Goal: Task Accomplishment & Management: Manage account settings

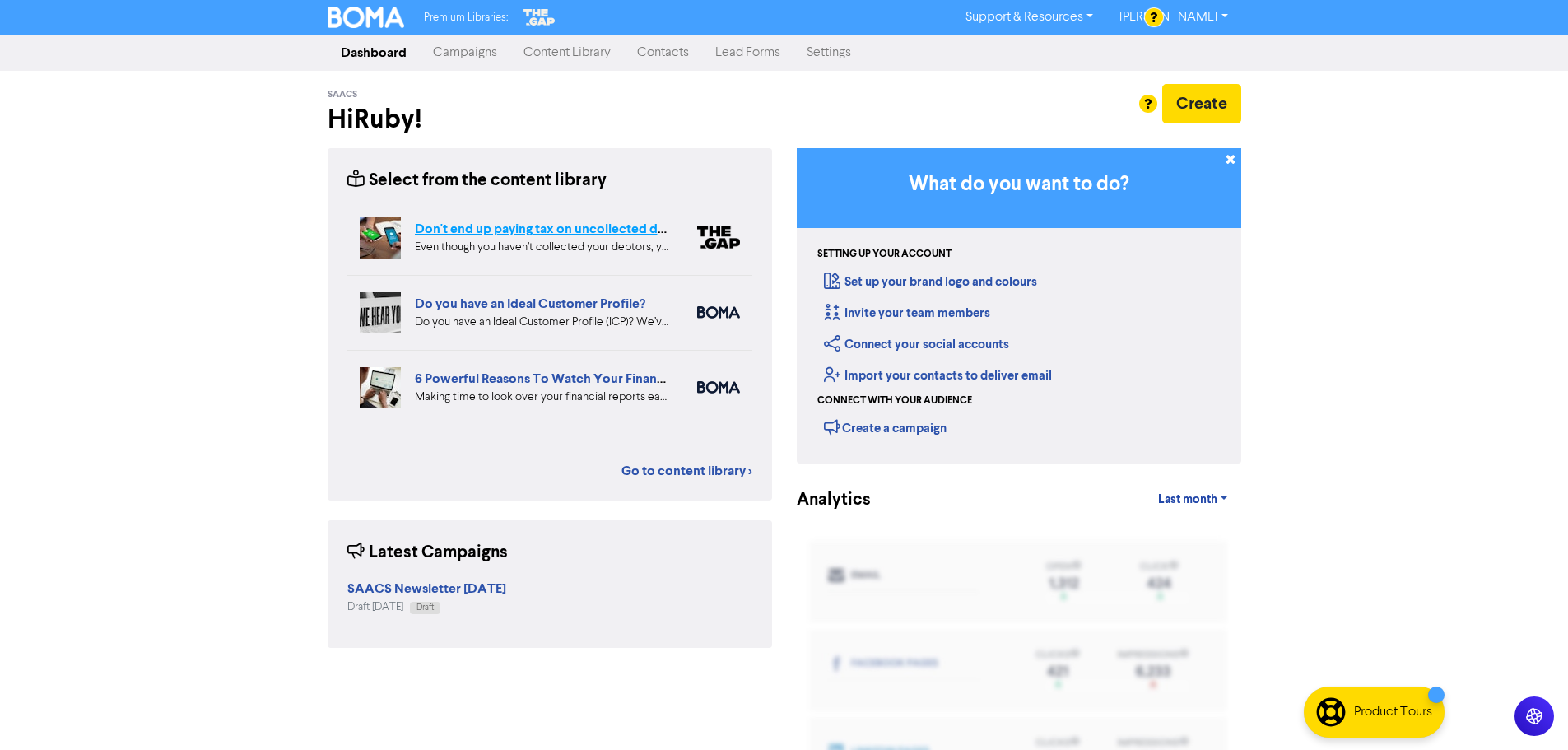
click at [561, 232] on link "Don't end up paying tax on uncollected debtors!" at bounding box center [558, 229] width 286 height 17
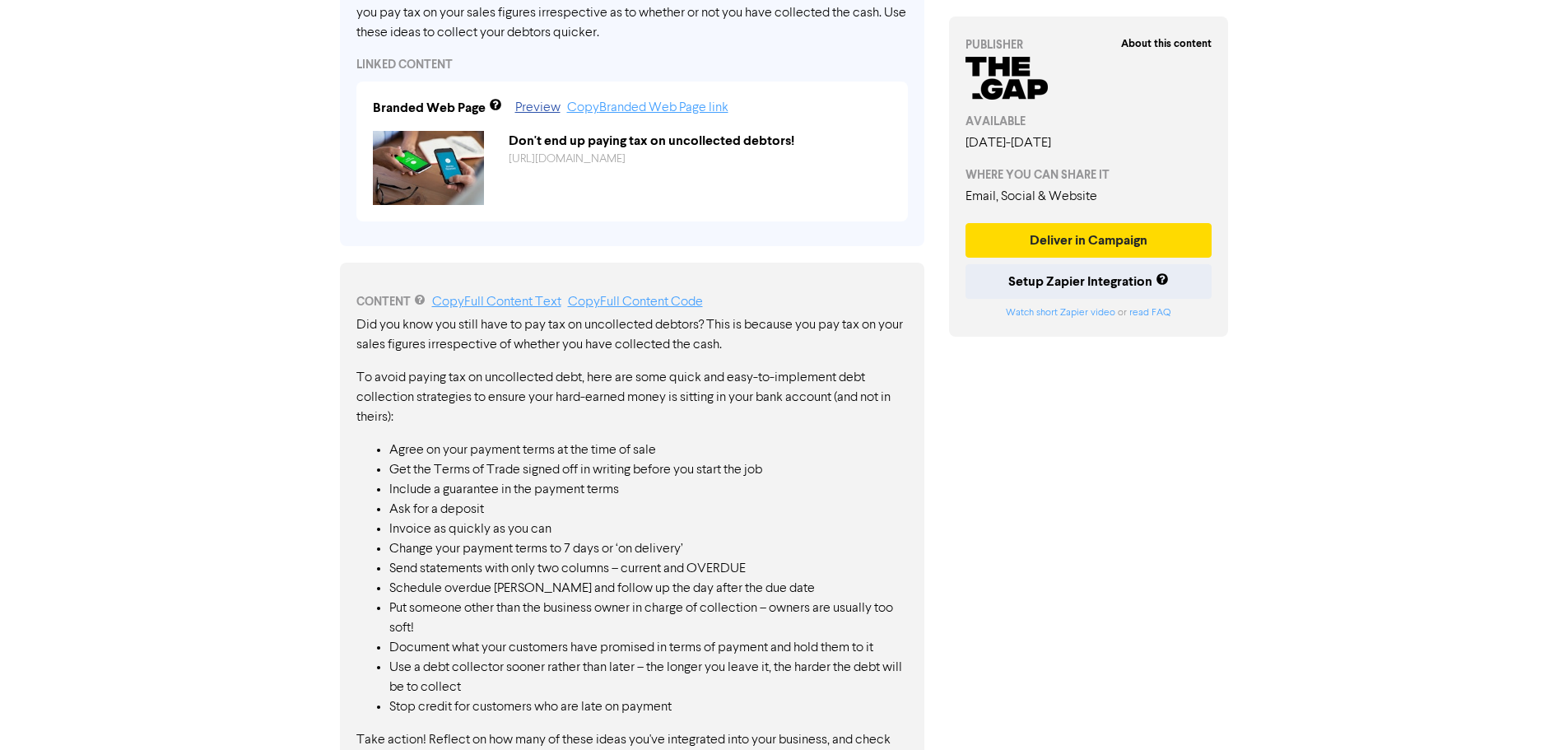
scroll to position [658, 0]
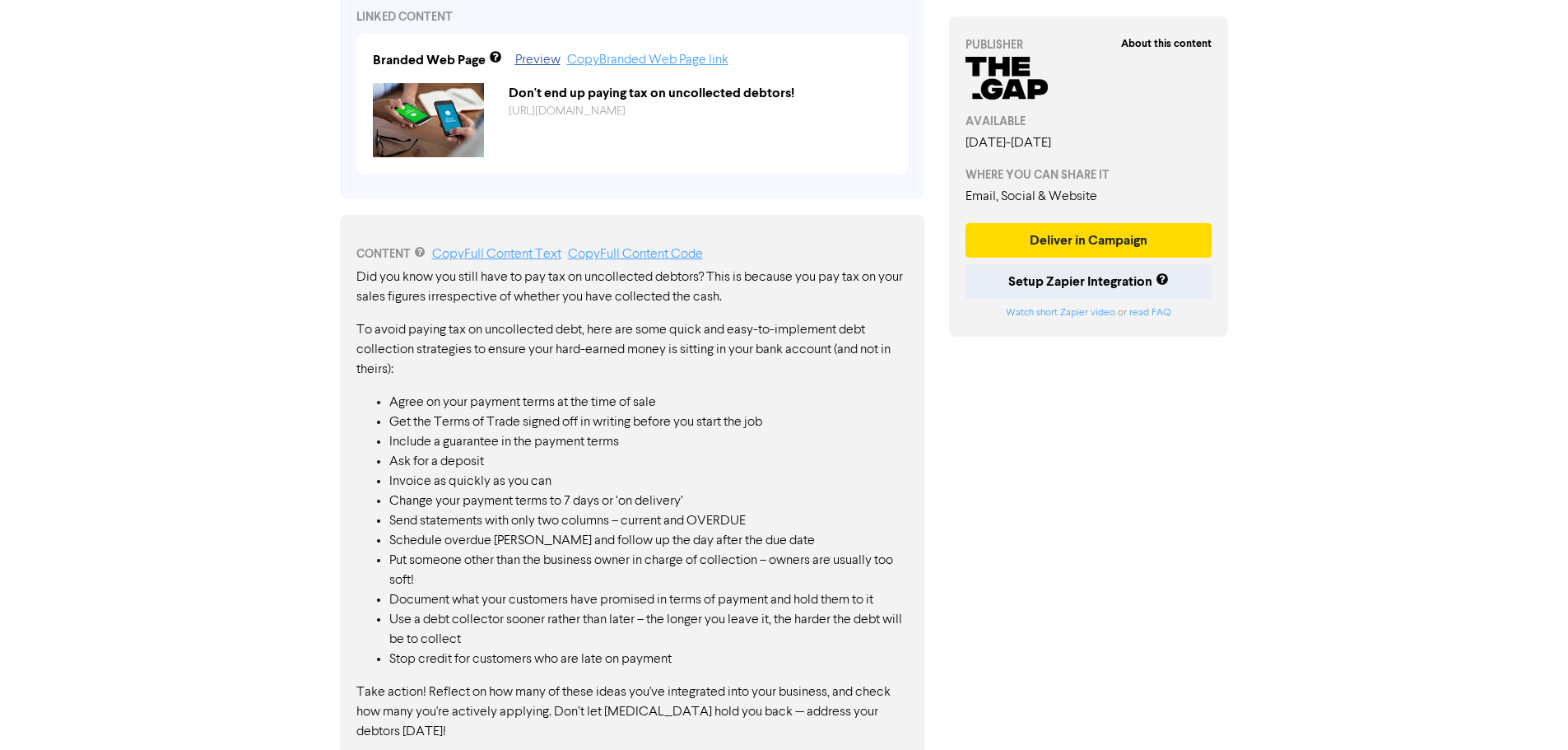
drag, startPoint x: 798, startPoint y: 330, endPoint x: 784, endPoint y: 462, distance: 132.7
click at [786, 463] on div "Did you know you still have to pay tax on uncollected debtors? This is because …" at bounding box center [632, 520] width 552 height 507
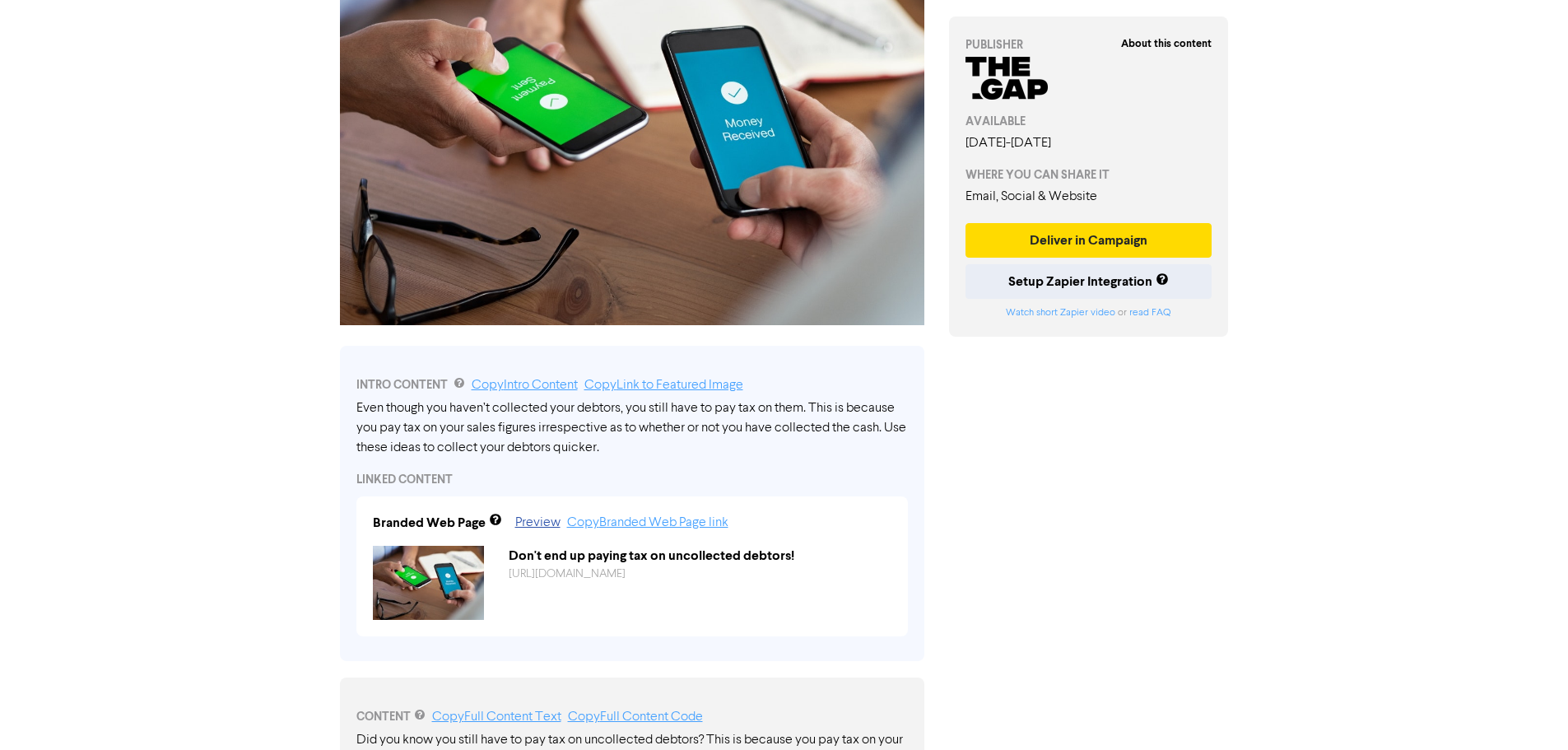
scroll to position [0, 0]
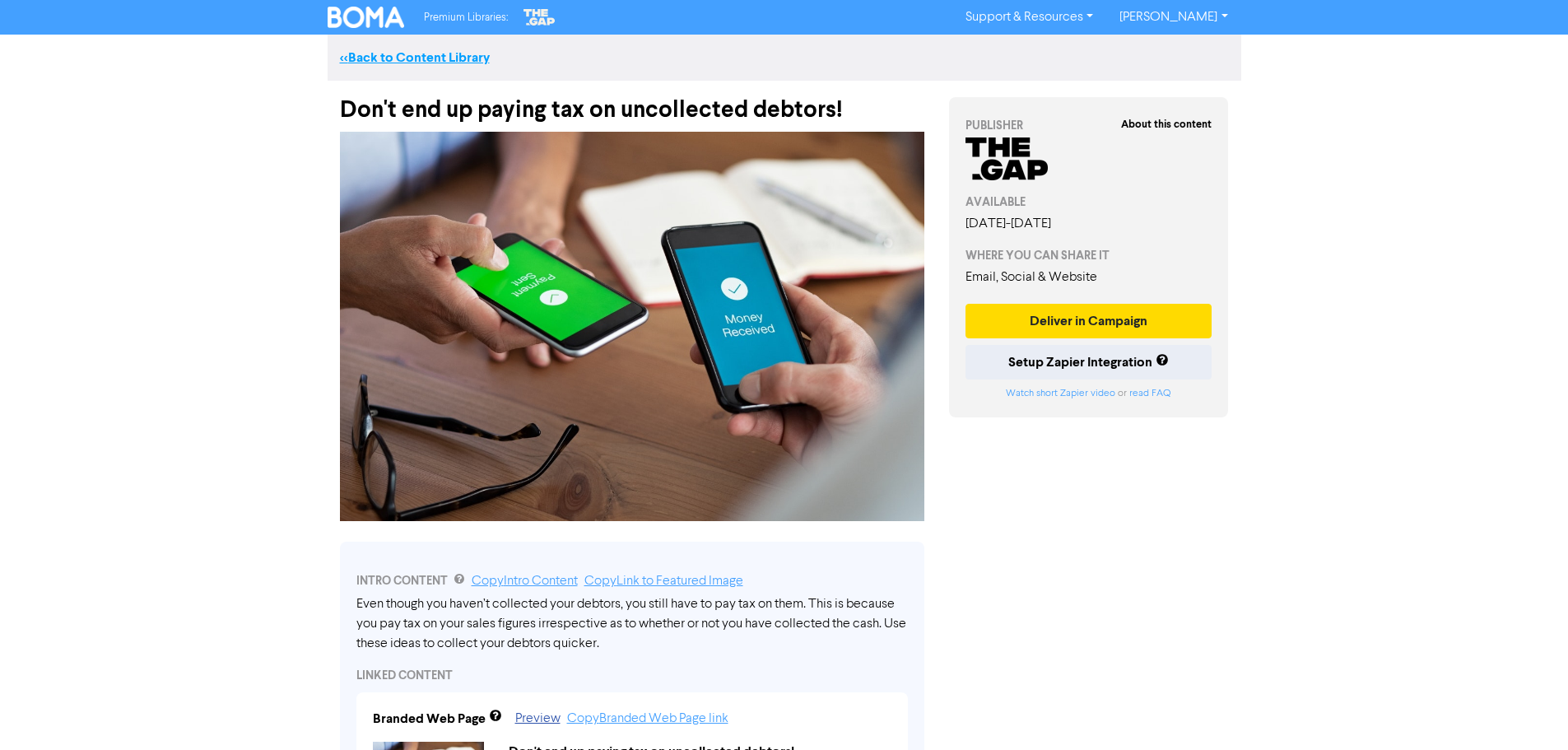
click at [408, 57] on link "<< Back to Content Library" at bounding box center [415, 58] width 150 height 17
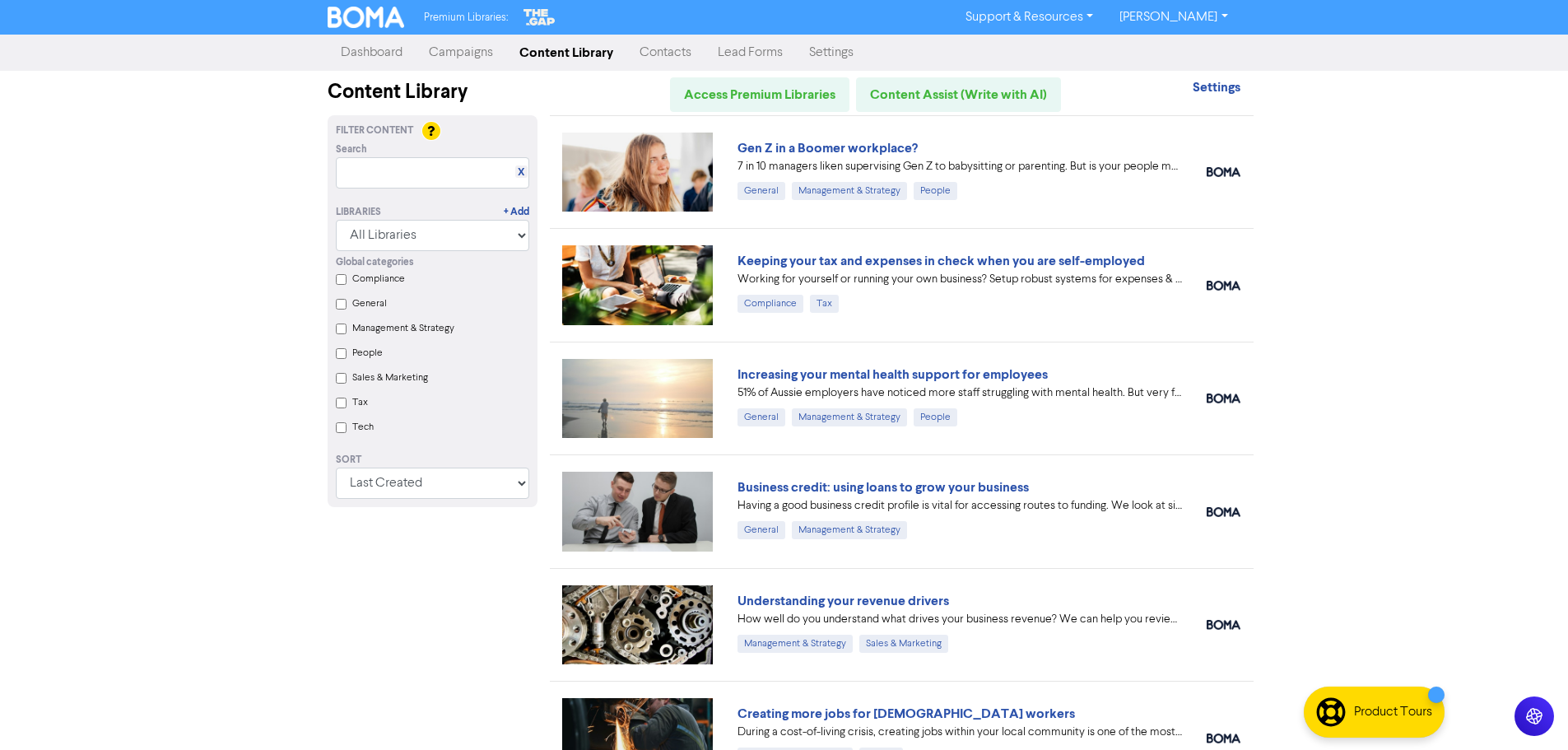
click at [344, 407] on input "Tax" at bounding box center [341, 402] width 11 height 11
checkbox input "true"
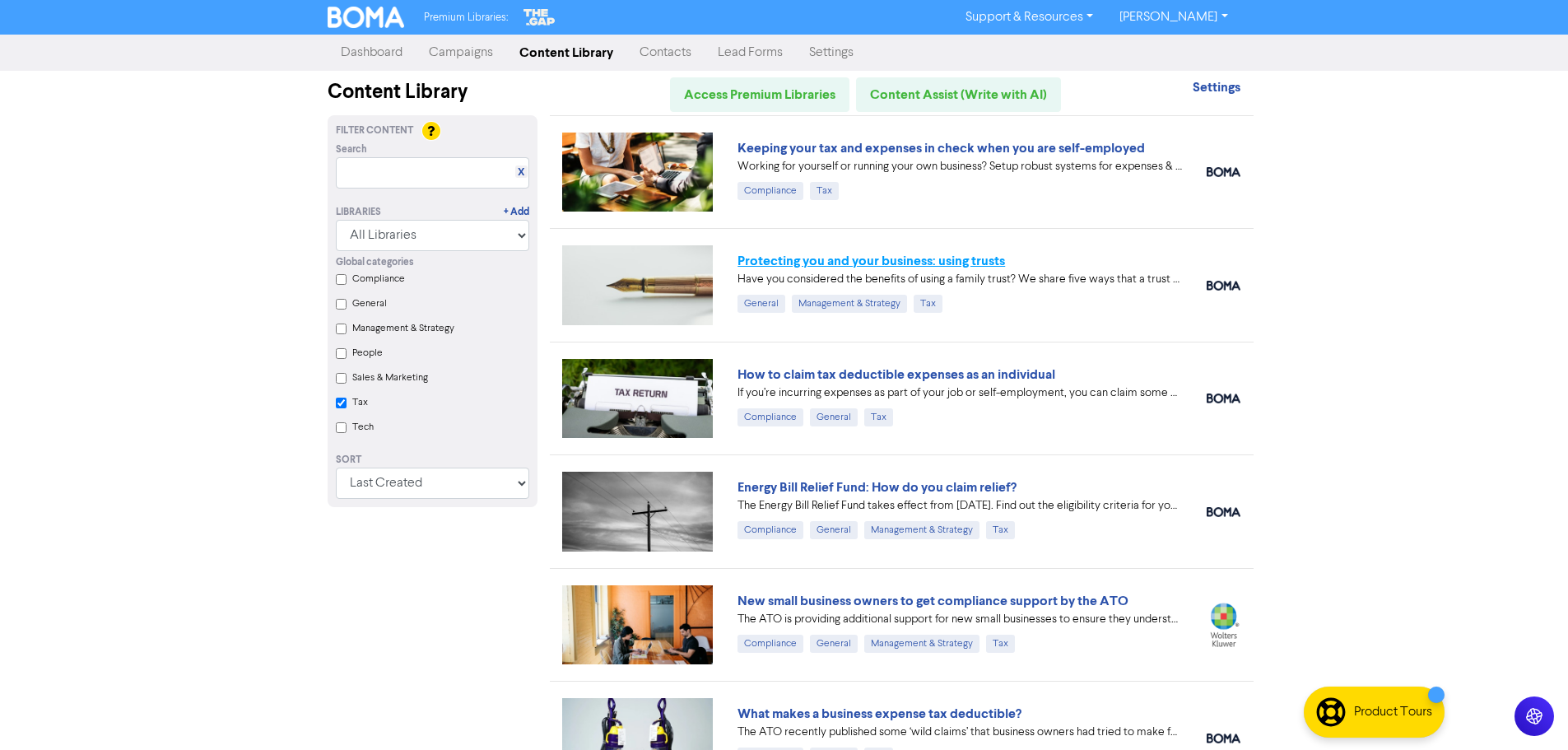
click at [861, 261] on link "Protecting you and your business: using trusts" at bounding box center [872, 261] width 267 height 17
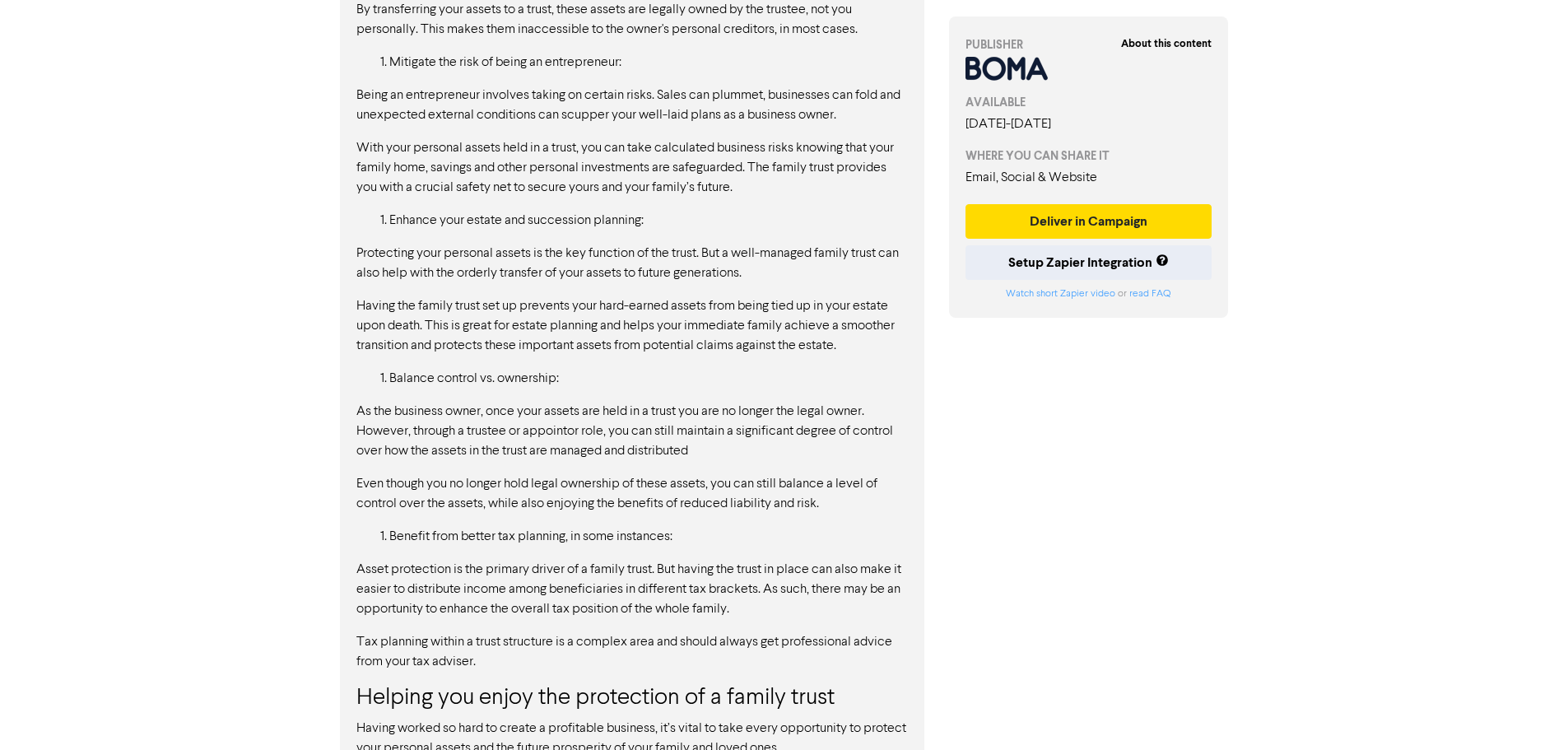
scroll to position [2081, 0]
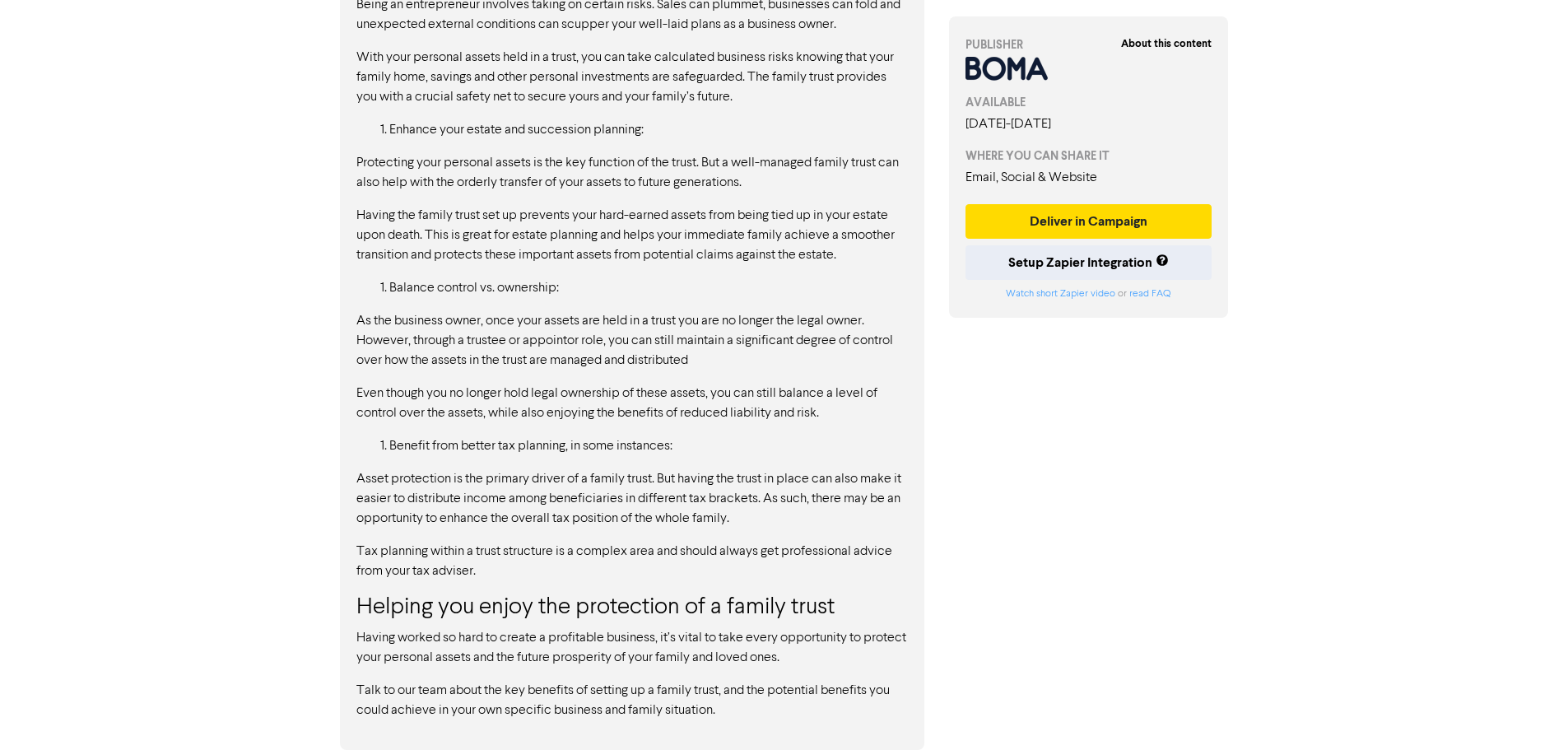
drag, startPoint x: 387, startPoint y: 474, endPoint x: 601, endPoint y: 500, distance: 215.6
click at [601, 500] on p "Asset protection is the primary driver of a family trust. But having the trust …" at bounding box center [632, 498] width 552 height 59
click at [603, 501] on p "Asset protection is the primary driver of a family trust. But having the trust …" at bounding box center [632, 498] width 552 height 59
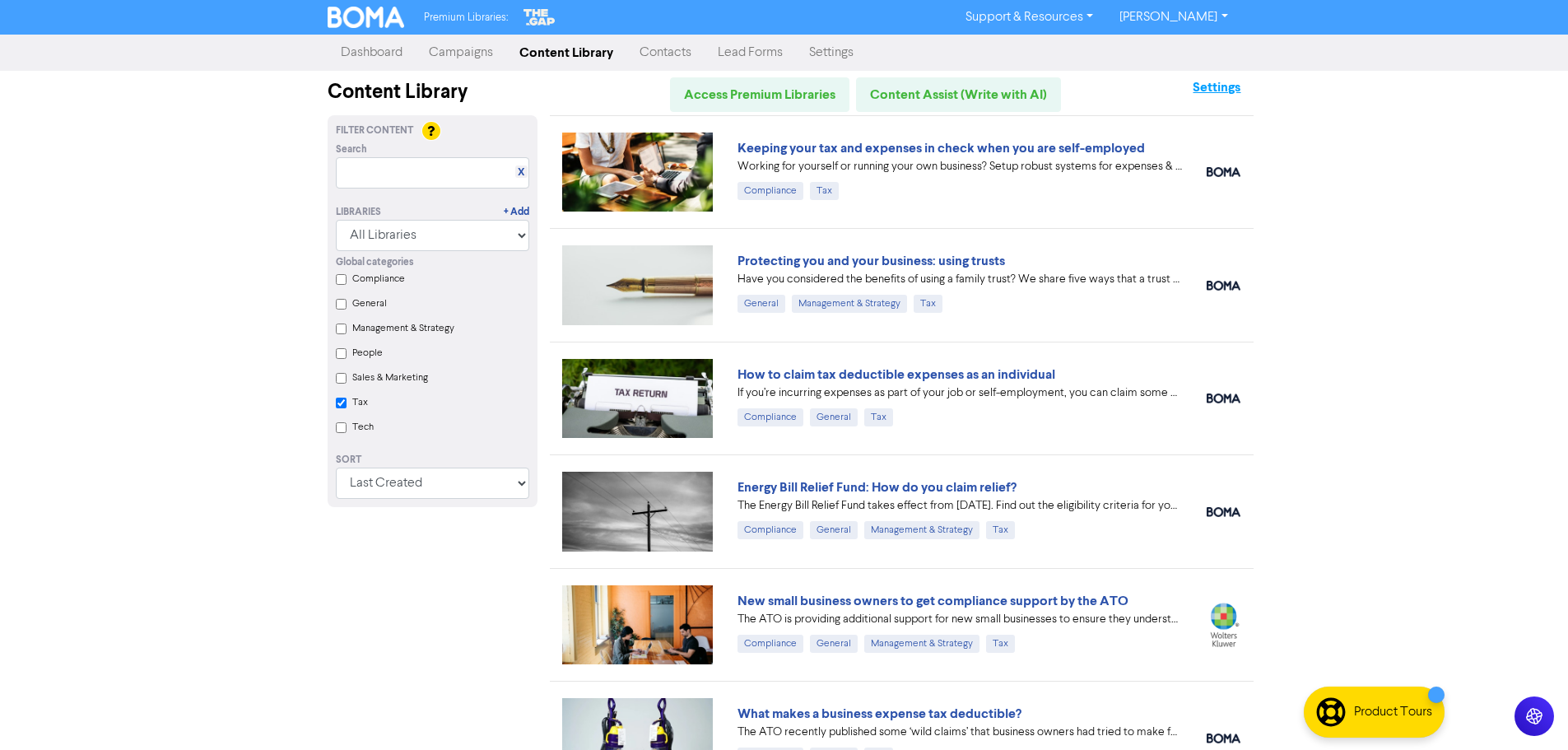
click at [1227, 94] on strong "Settings" at bounding box center [1217, 87] width 48 height 17
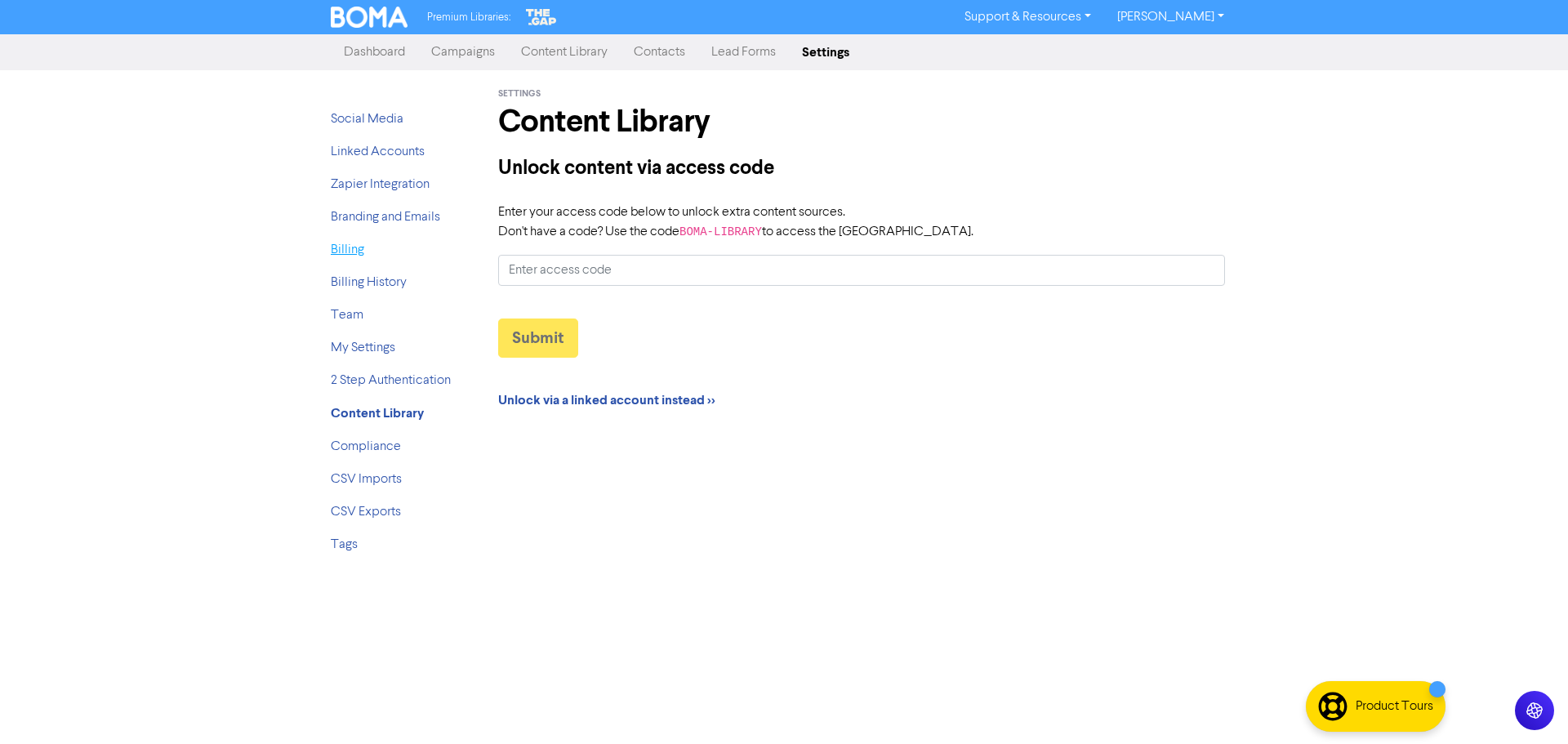
click at [351, 255] on link "Billing" at bounding box center [348, 250] width 34 height 13
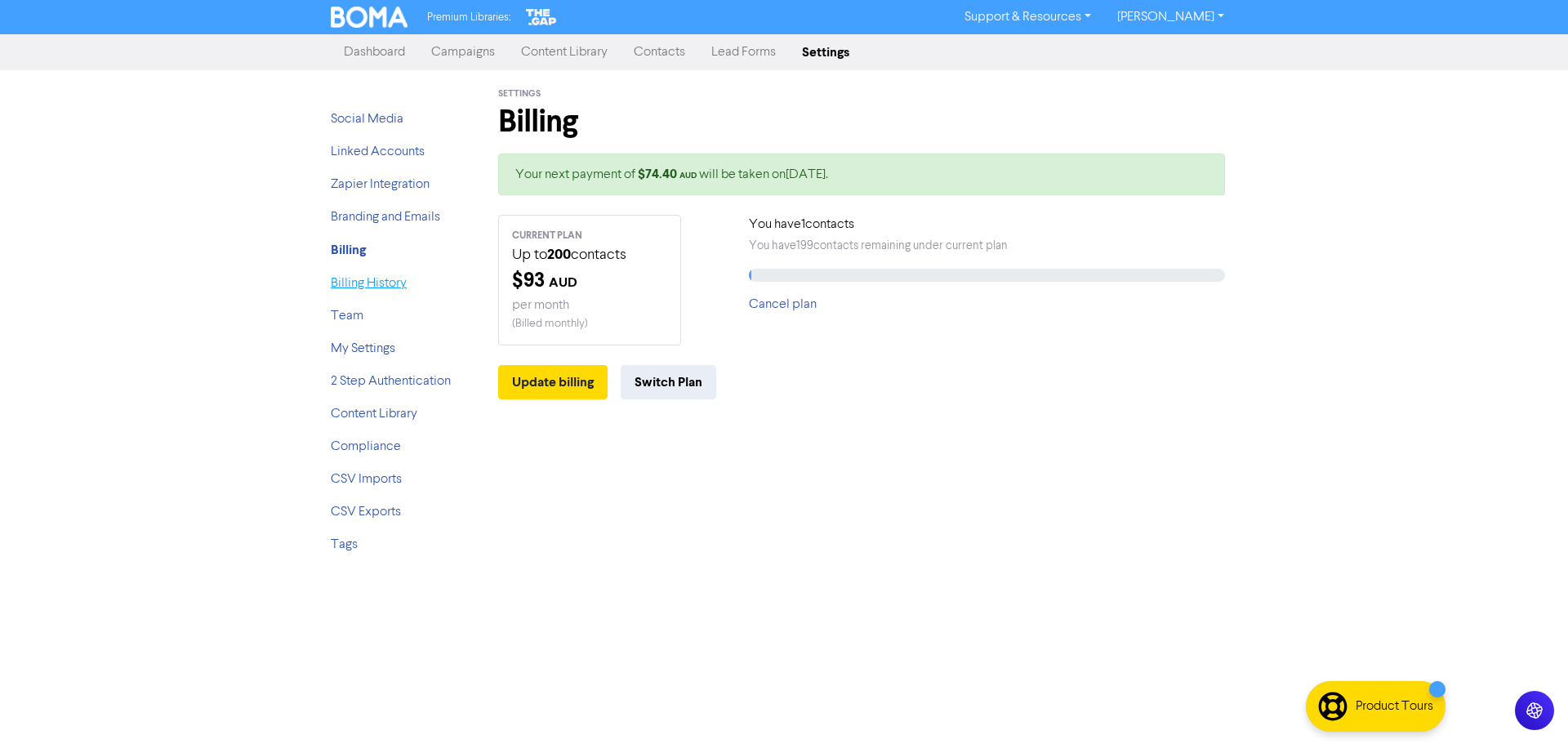
click at [347, 285] on link "Billing History" at bounding box center [369, 283] width 76 height 13
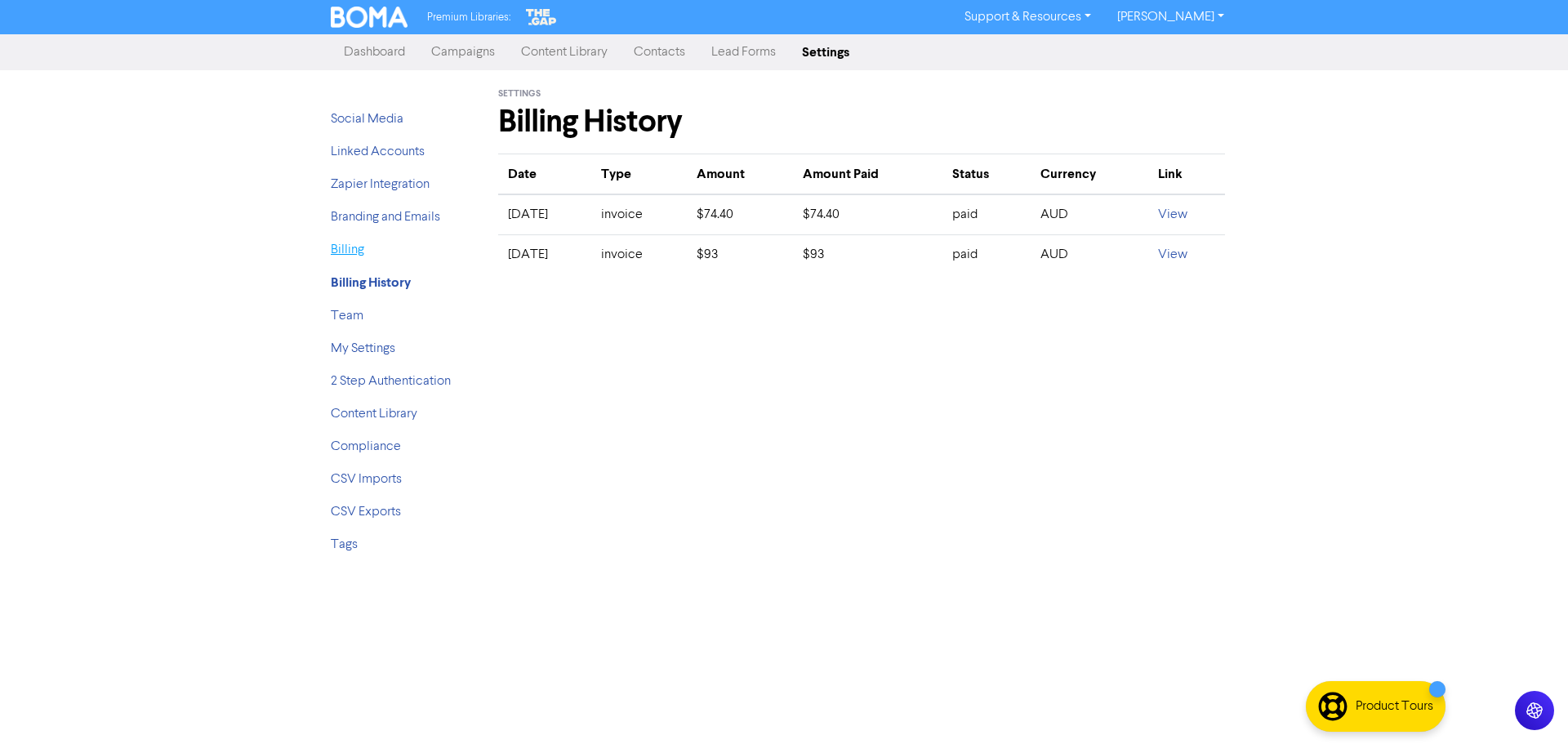
click at [360, 250] on link "Billing" at bounding box center [348, 250] width 34 height 13
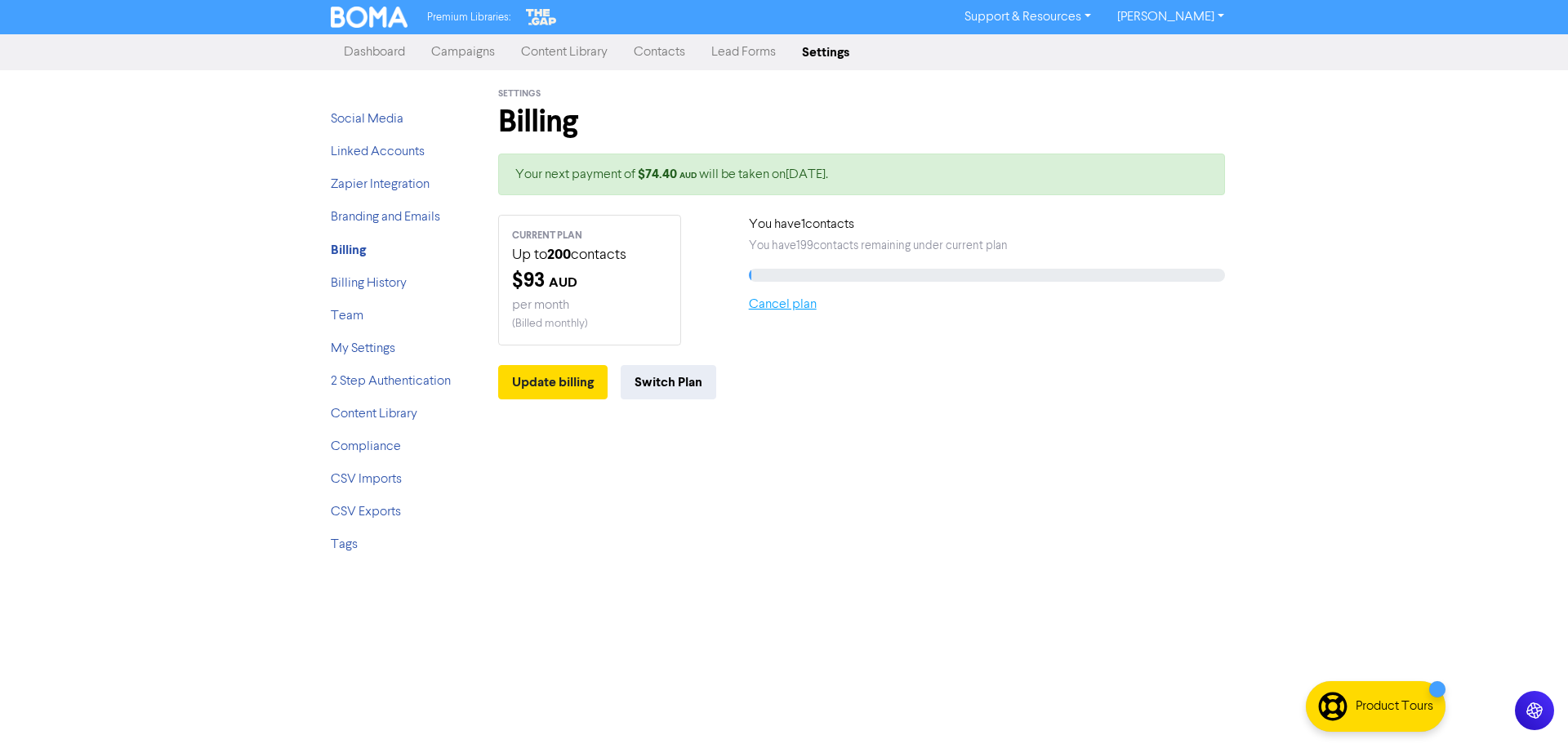
click at [762, 310] on link "Cancel plan" at bounding box center [783, 305] width 68 height 13
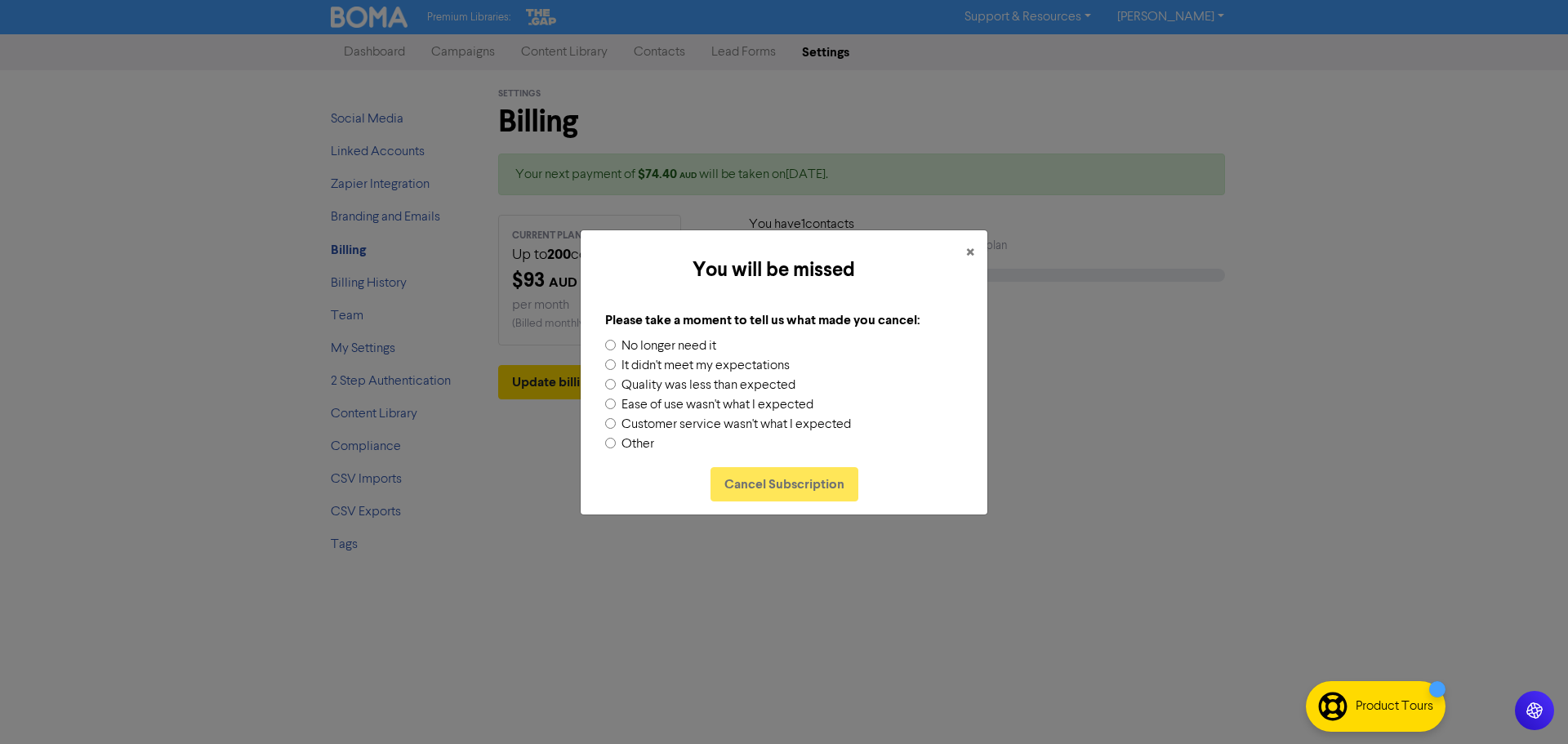
click at [693, 368] on label "It didn't meet my expectations" at bounding box center [706, 365] width 168 height 20
click at [616, 368] on input "It didn't meet my expectations" at bounding box center [610, 364] width 11 height 11
radio input "true"
click at [722, 481] on button "Cancel Subscription" at bounding box center [785, 484] width 148 height 35
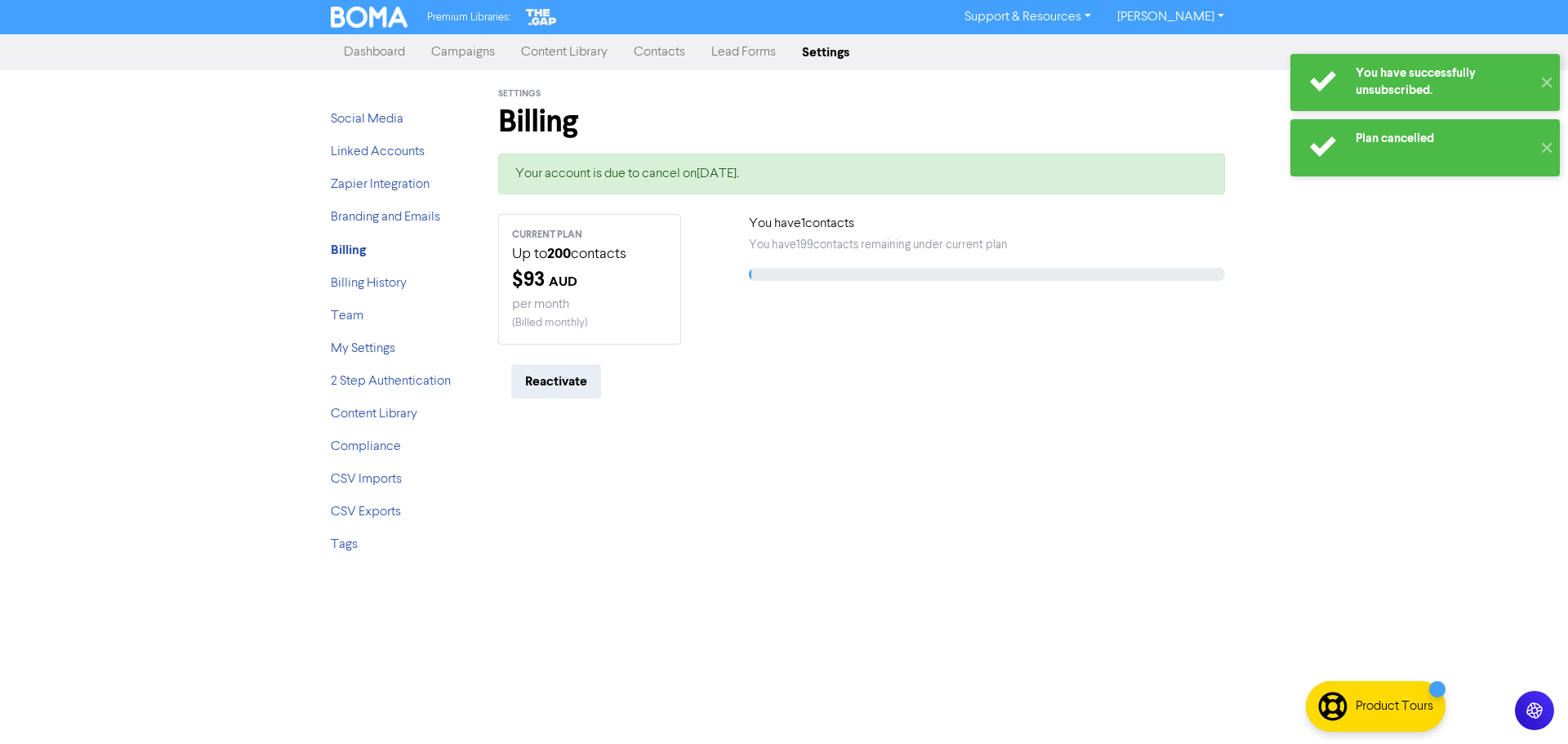
click at [921, 360] on div "Your account is due to cancel on [DATE] . CURRENT PLAN Up to 200 contacts $ 93 …" at bounding box center [861, 281] width 727 height 258
click at [380, 53] on link "Dashboard" at bounding box center [375, 53] width 87 height 33
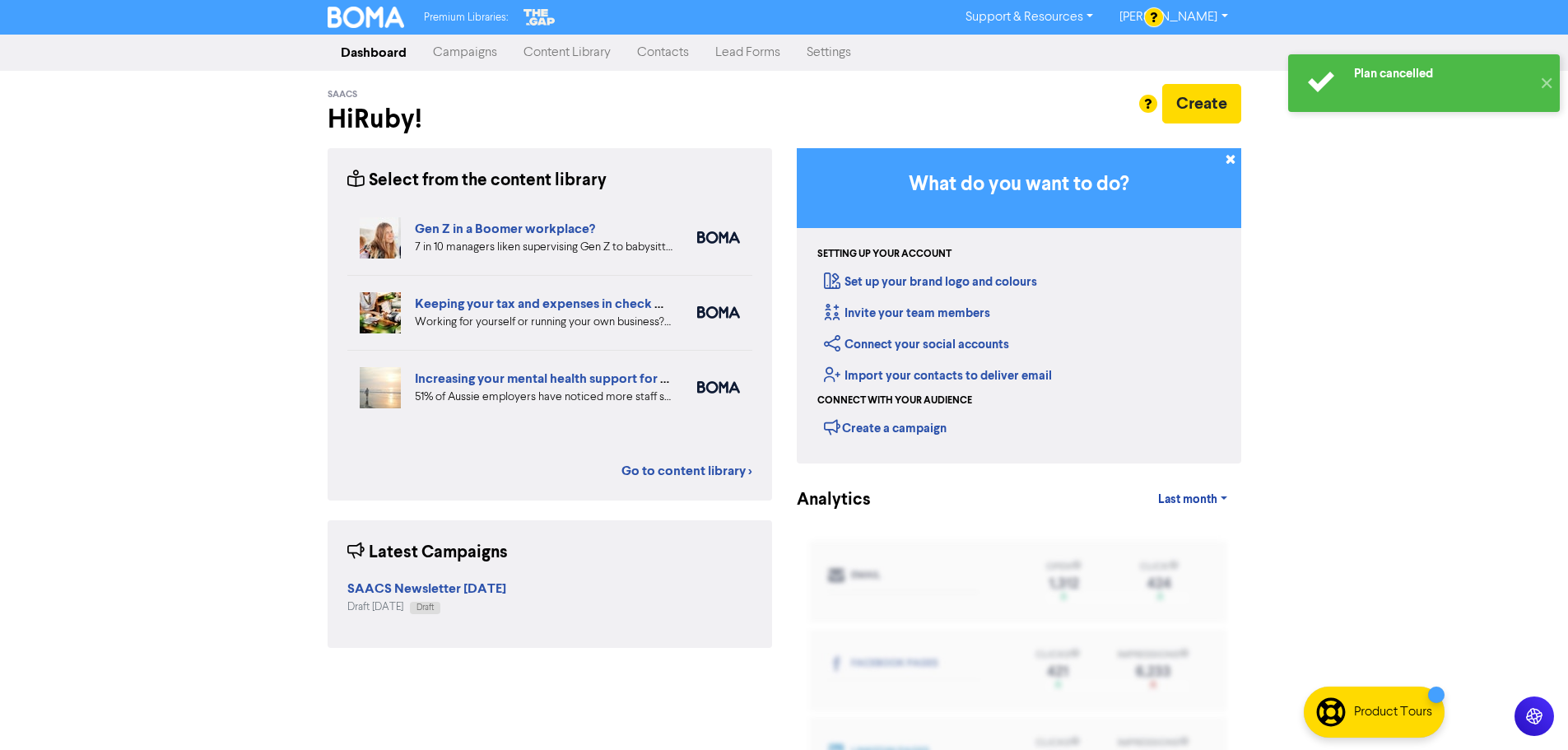
click at [1174, 16] on link "[PERSON_NAME]" at bounding box center [1174, 17] width 134 height 27
